Goal: Task Accomplishment & Management: Use online tool/utility

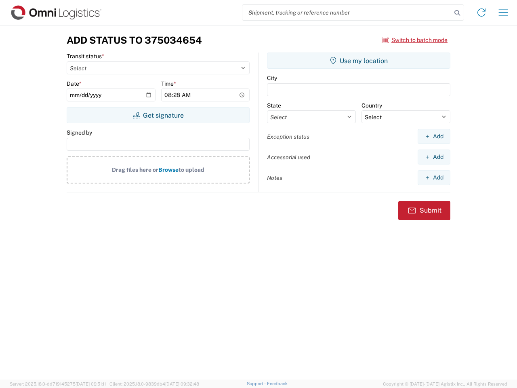
click at [347, 13] on input "search" at bounding box center [347, 12] width 209 height 15
click at [458, 13] on icon at bounding box center [457, 12] width 11 height 11
click at [482, 13] on icon at bounding box center [481, 12] width 13 height 13
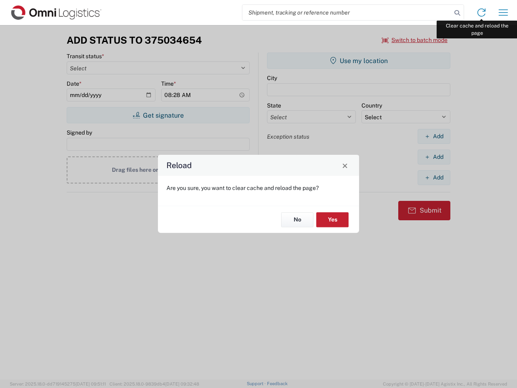
click at [504, 13] on div "Reload Are you sure, you want to clear cache and reload the page? No Yes" at bounding box center [258, 194] width 517 height 388
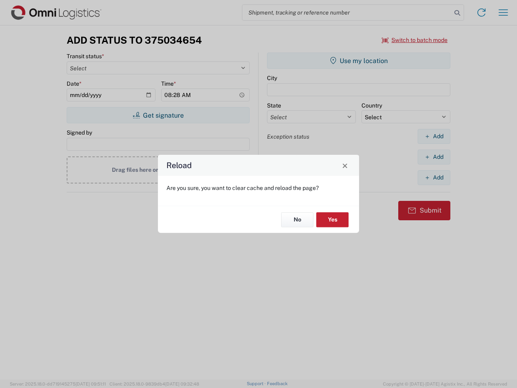
click at [415, 40] on div "Reload Are you sure, you want to clear cache and reload the page? No Yes" at bounding box center [258, 194] width 517 height 388
click at [158, 115] on div "Reload Are you sure, you want to clear cache and reload the page? No Yes" at bounding box center [258, 194] width 517 height 388
click at [359, 61] on div "Reload Are you sure, you want to clear cache and reload the page? No Yes" at bounding box center [258, 194] width 517 height 388
click at [434, 136] on div "Reload Are you sure, you want to clear cache and reload the page? No Yes" at bounding box center [258, 194] width 517 height 388
click at [434, 157] on div "Reload Are you sure, you want to clear cache and reload the page? No Yes" at bounding box center [258, 194] width 517 height 388
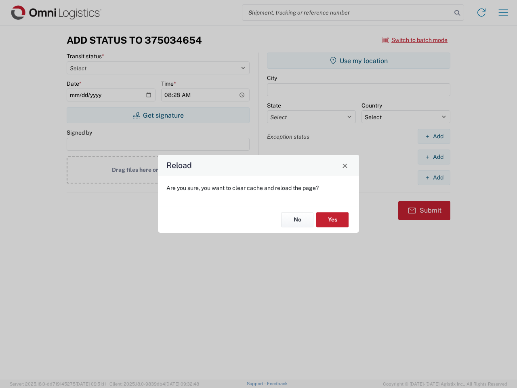
click at [434, 177] on div "Reload Are you sure, you want to clear cache and reload the page? No Yes" at bounding box center [258, 194] width 517 height 388
